Goal: Information Seeking & Learning: Obtain resource

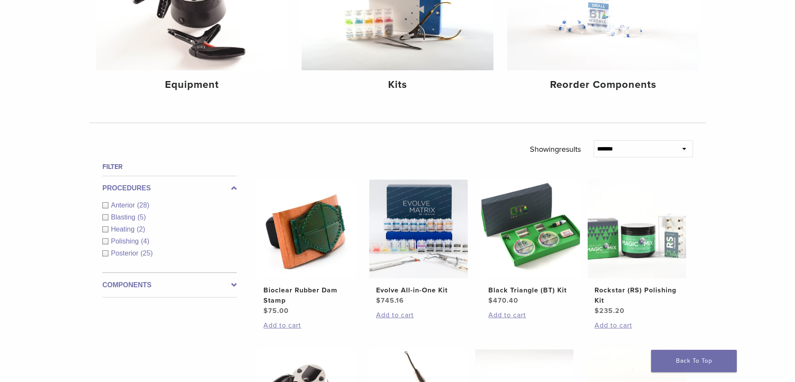
scroll to position [171, 0]
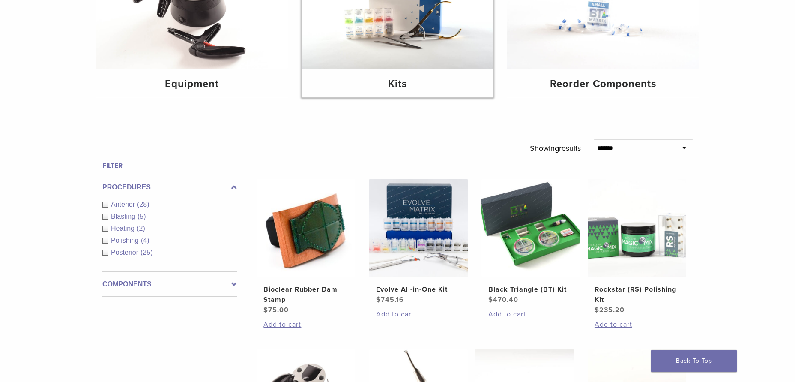
click at [397, 85] on h4 "Kits" at bounding box center [397, 83] width 178 height 15
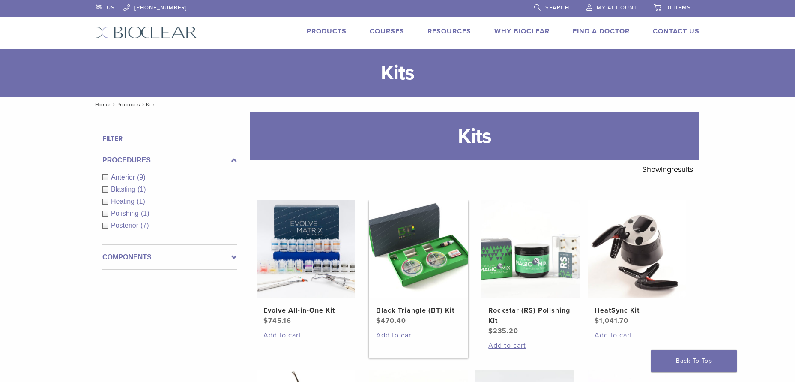
click at [409, 262] on img at bounding box center [418, 249] width 98 height 98
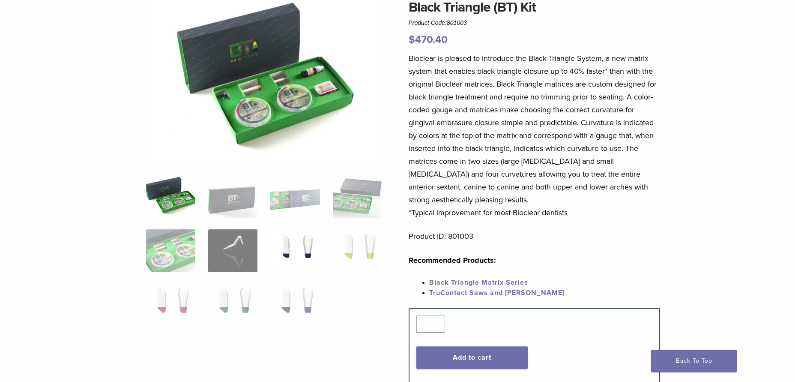
scroll to position [86, 0]
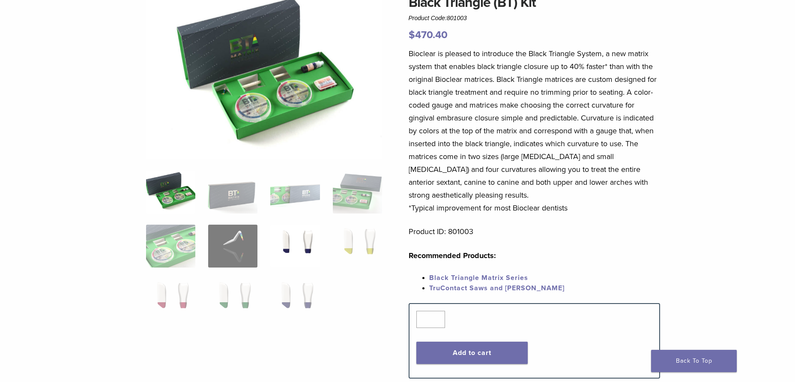
click at [296, 247] on img at bounding box center [294, 245] width 49 height 43
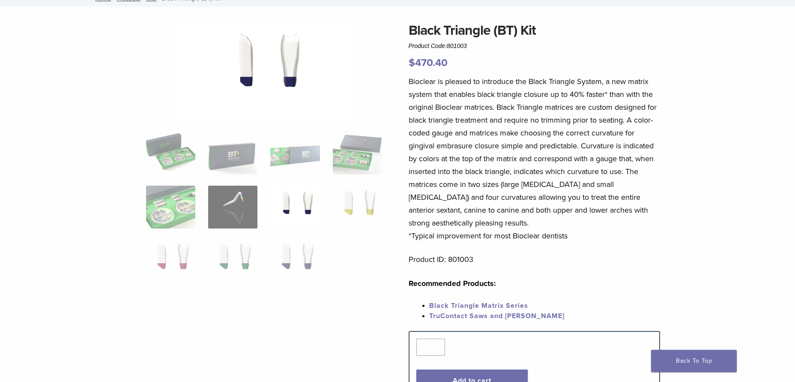
scroll to position [43, 0]
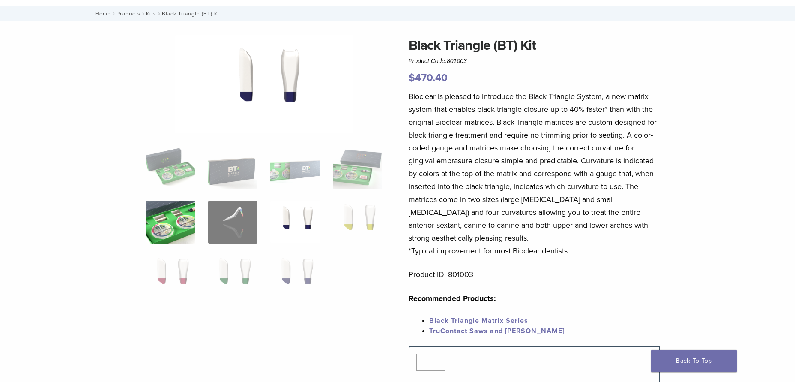
click at [164, 228] on img at bounding box center [170, 221] width 49 height 43
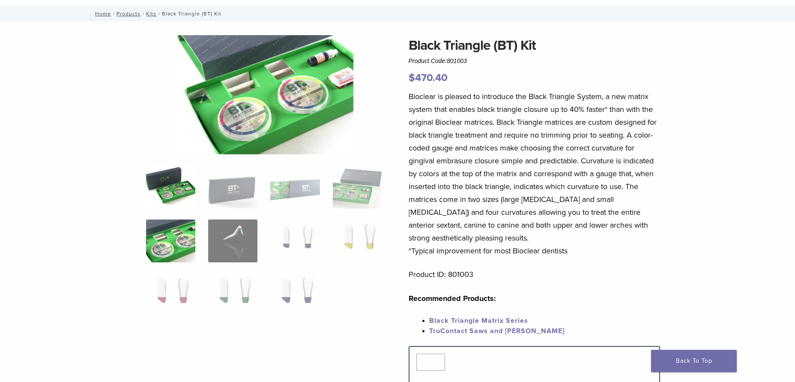
click at [179, 189] on img at bounding box center [170, 186] width 49 height 43
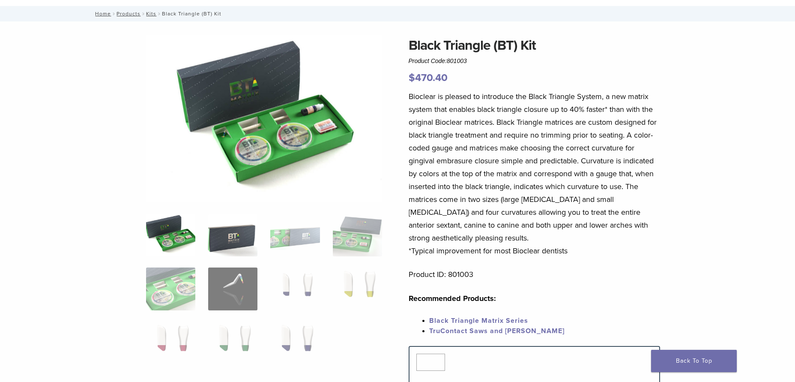
click at [238, 241] on img at bounding box center [232, 234] width 49 height 43
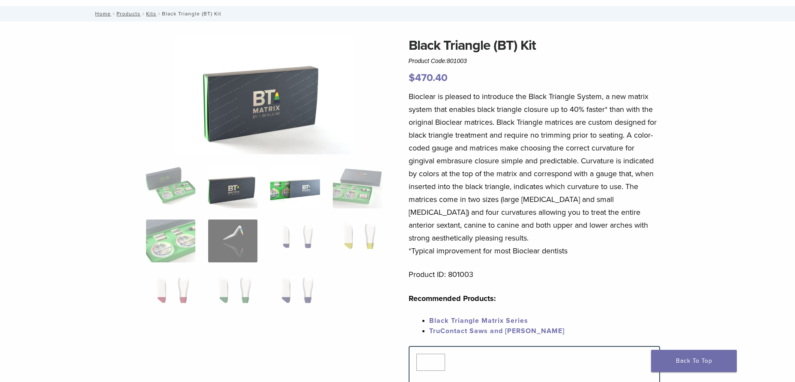
click at [311, 197] on img at bounding box center [294, 186] width 49 height 43
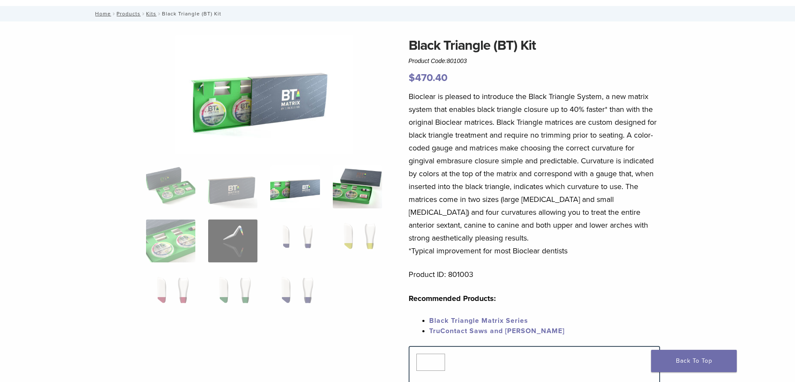
click at [350, 194] on img at bounding box center [357, 186] width 49 height 43
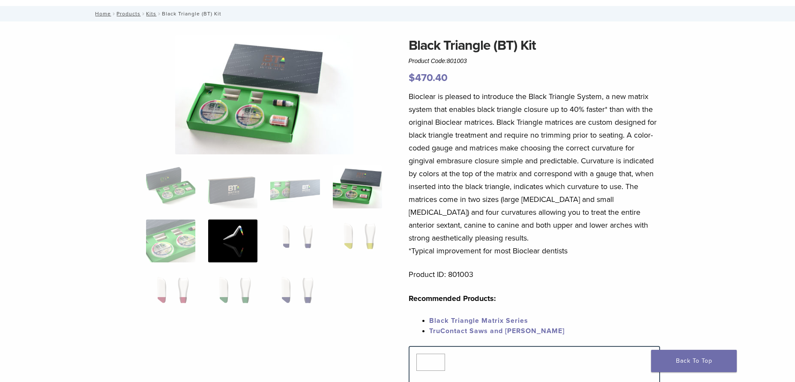
click at [226, 235] on img at bounding box center [232, 240] width 49 height 43
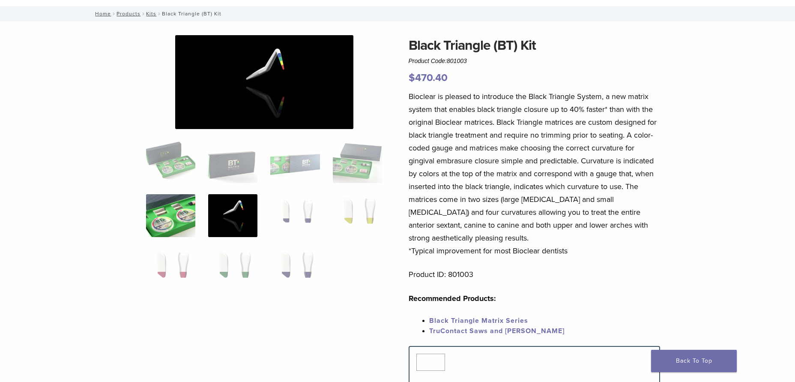
click at [178, 231] on img at bounding box center [170, 215] width 49 height 43
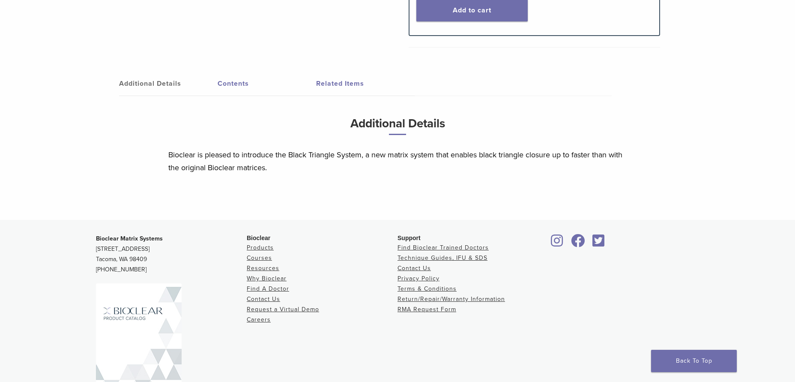
scroll to position [471, 0]
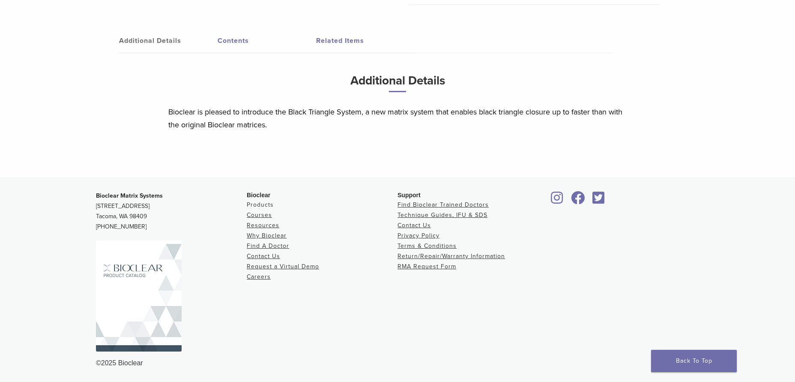
click at [267, 206] on link "Products" at bounding box center [260, 204] width 27 height 7
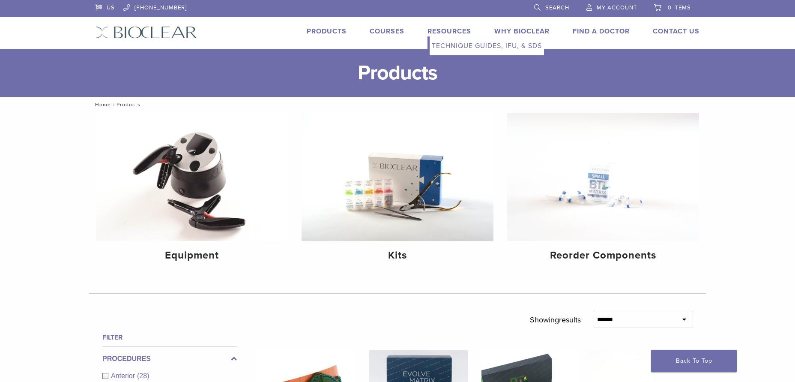
click at [452, 47] on link "Technique Guides, IFU, & SDS" at bounding box center [486, 45] width 114 height 19
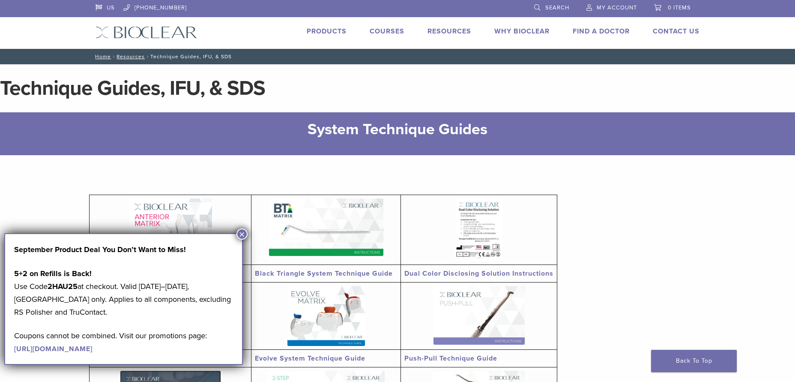
click at [327, 227] on img at bounding box center [326, 226] width 114 height 57
